Goal: Task Accomplishment & Management: Complete application form

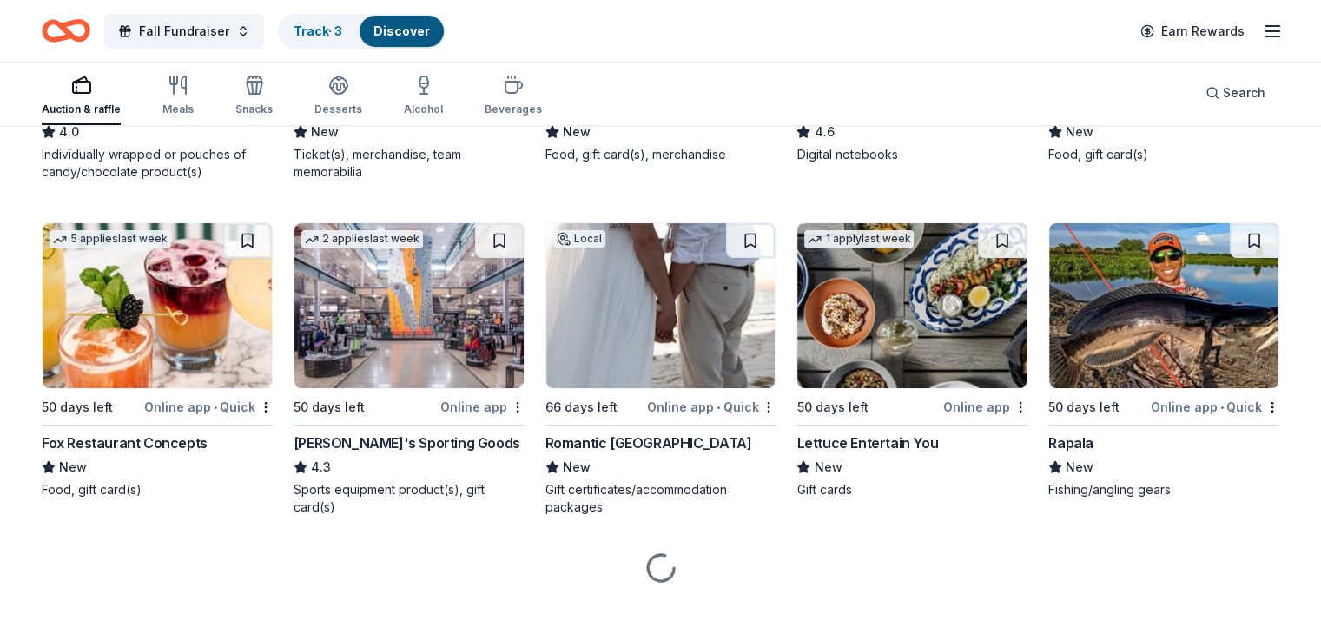
scroll to position [6433, 0]
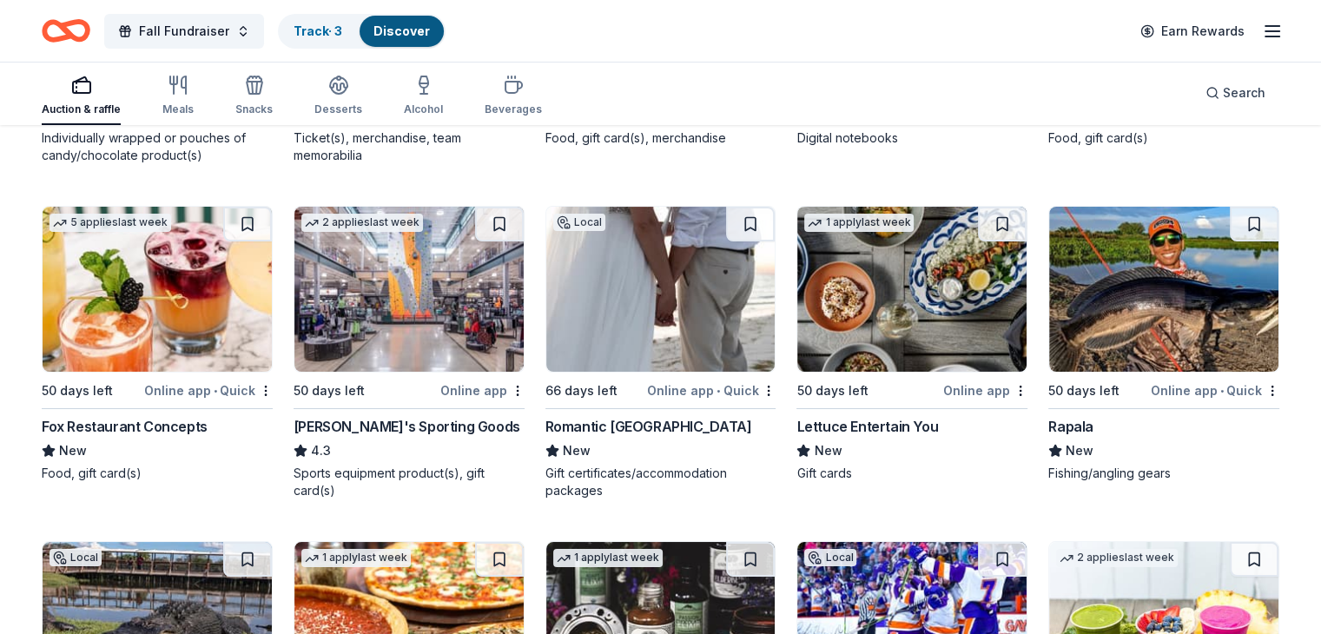
click at [430, 304] on img at bounding box center [408, 289] width 229 height 165
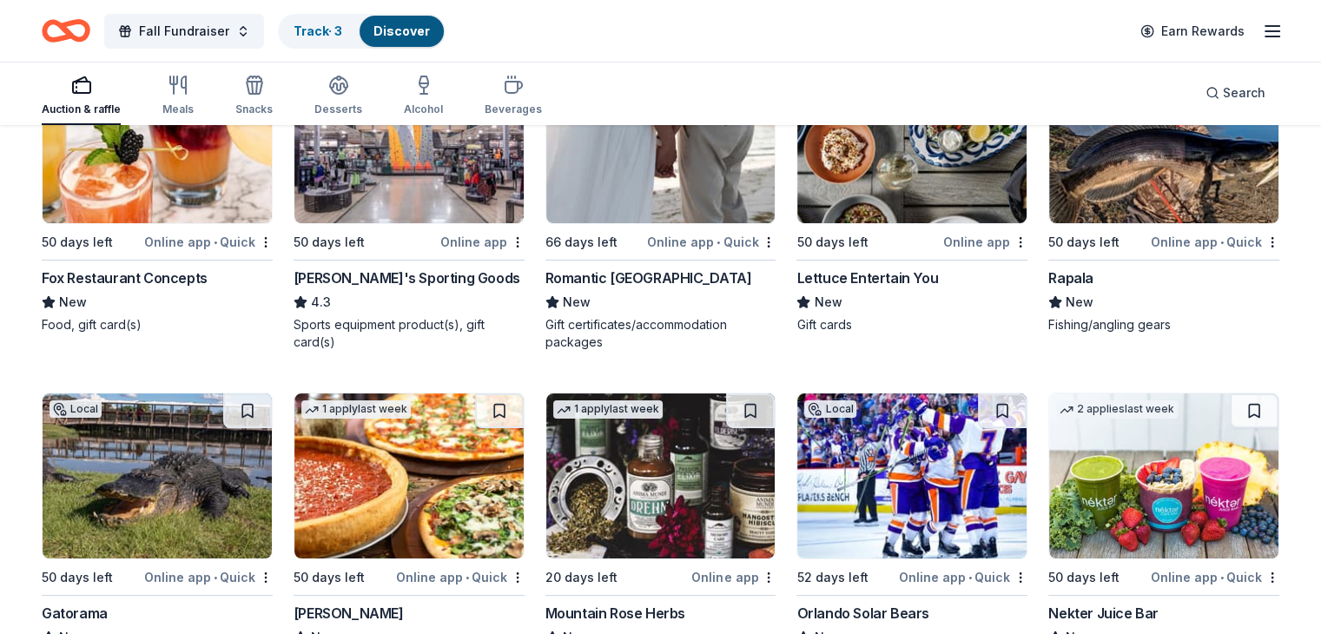
scroll to position [6693, 0]
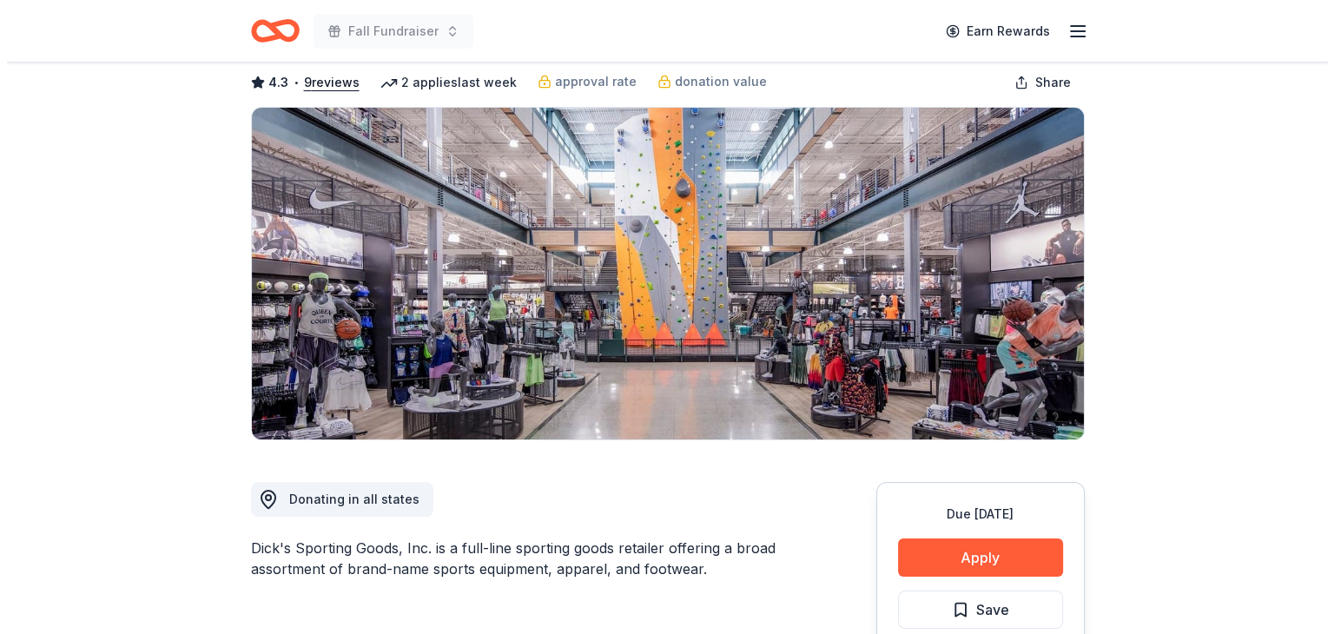
scroll to position [174, 0]
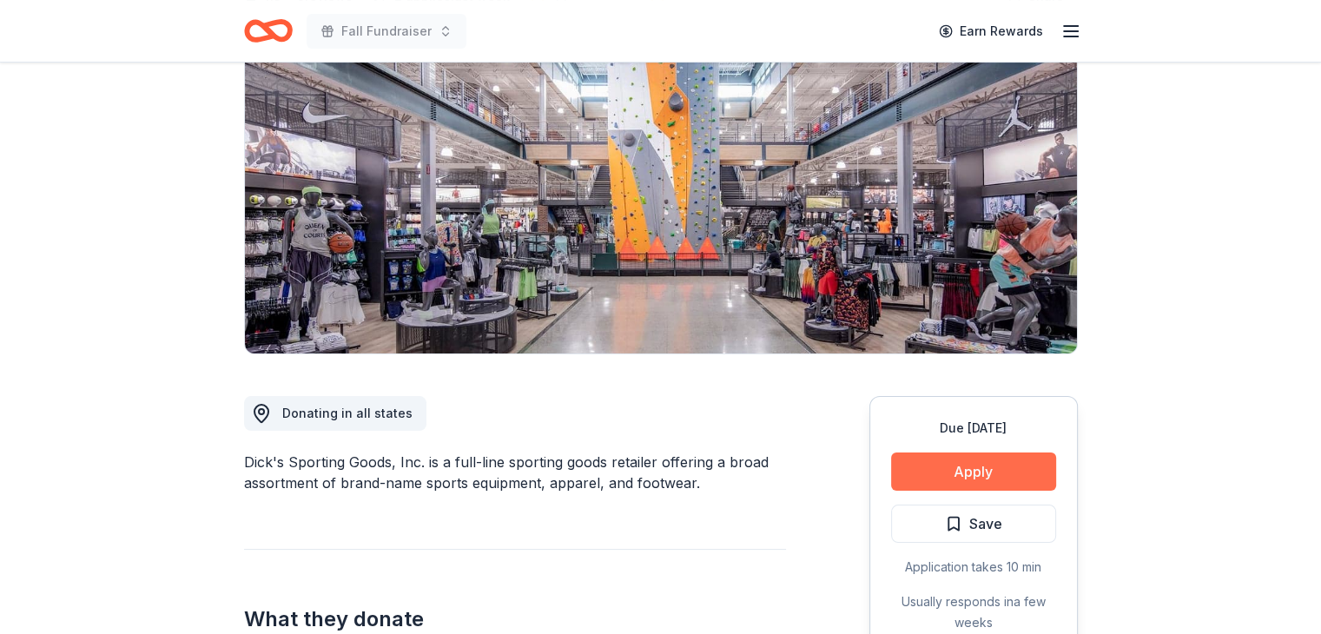
click at [977, 473] on button "Apply" at bounding box center [973, 472] width 165 height 38
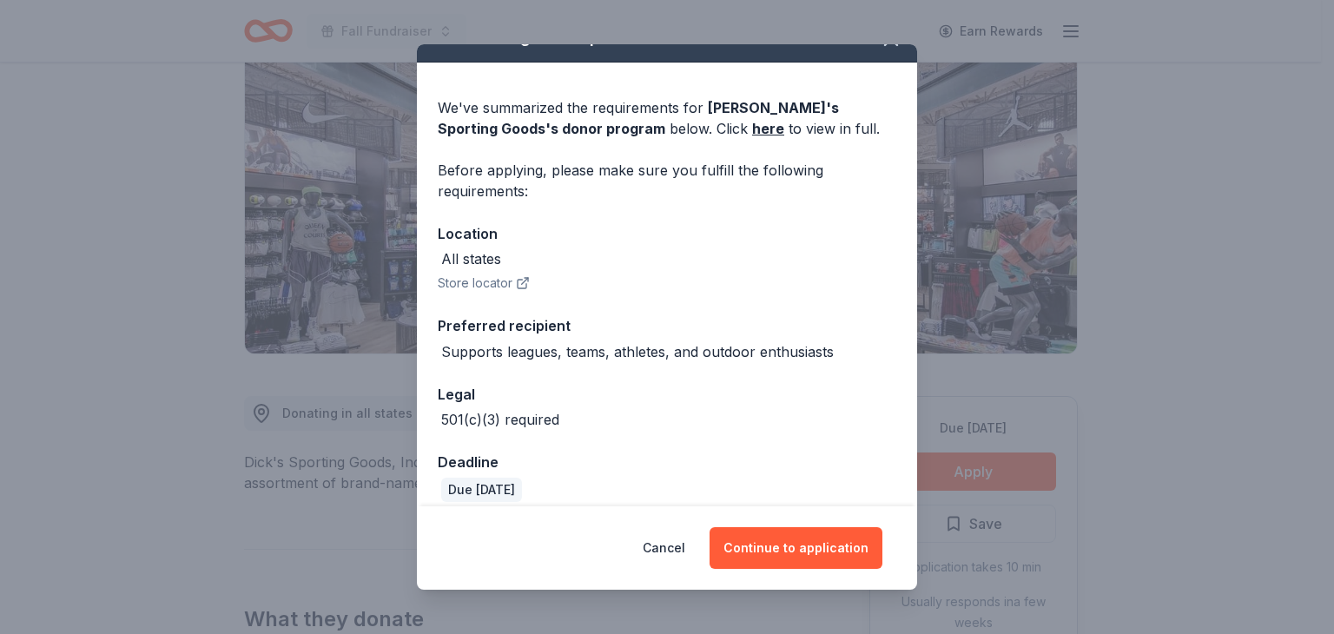
scroll to position [47, 0]
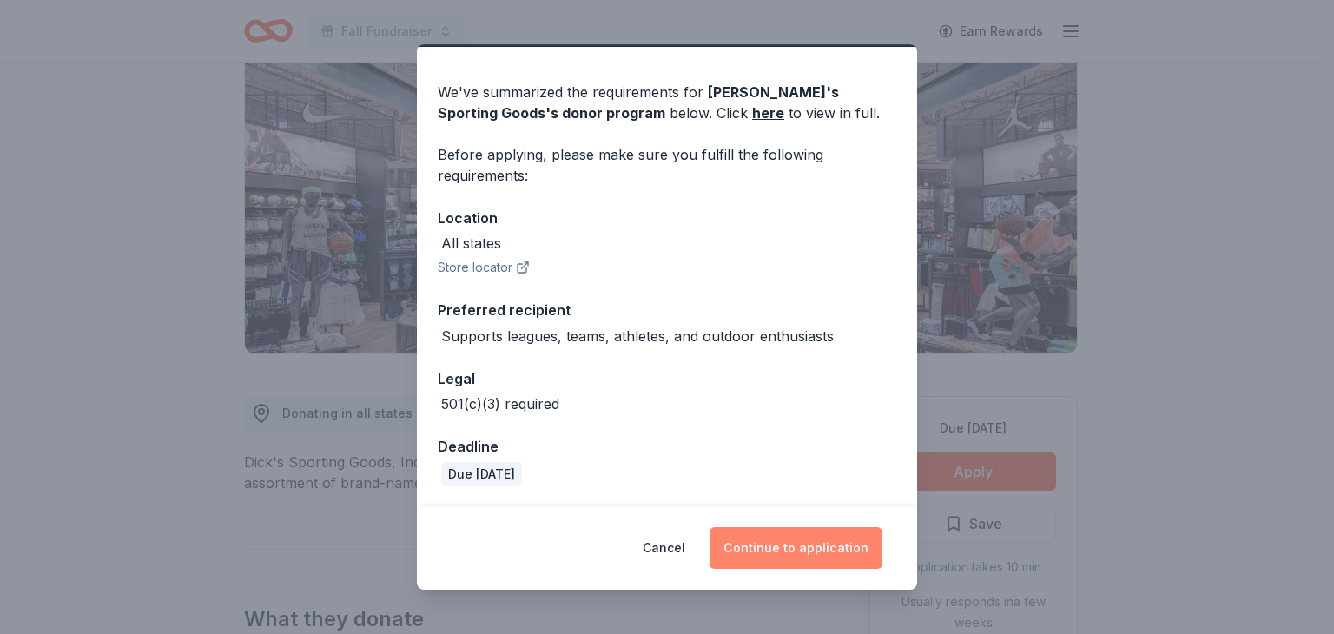
click at [797, 546] on button "Continue to application" at bounding box center [796, 548] width 173 height 42
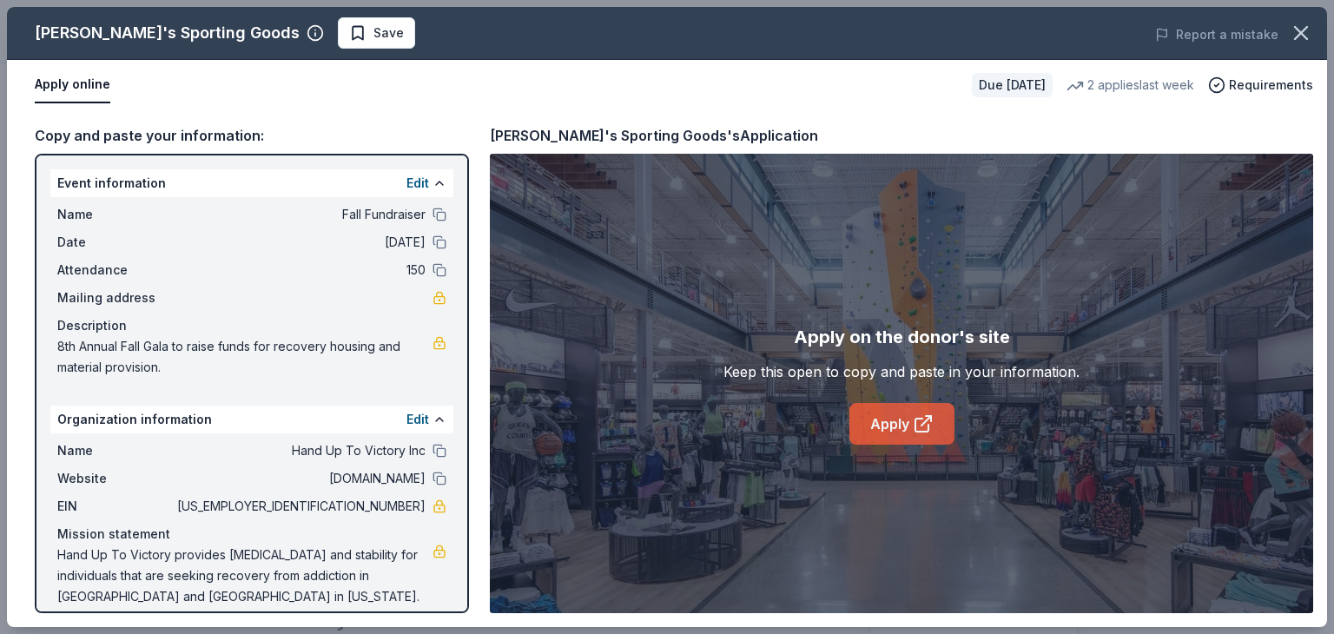
click at [916, 419] on icon at bounding box center [922, 425] width 13 height 13
